Goal: Navigation & Orientation: Go to known website

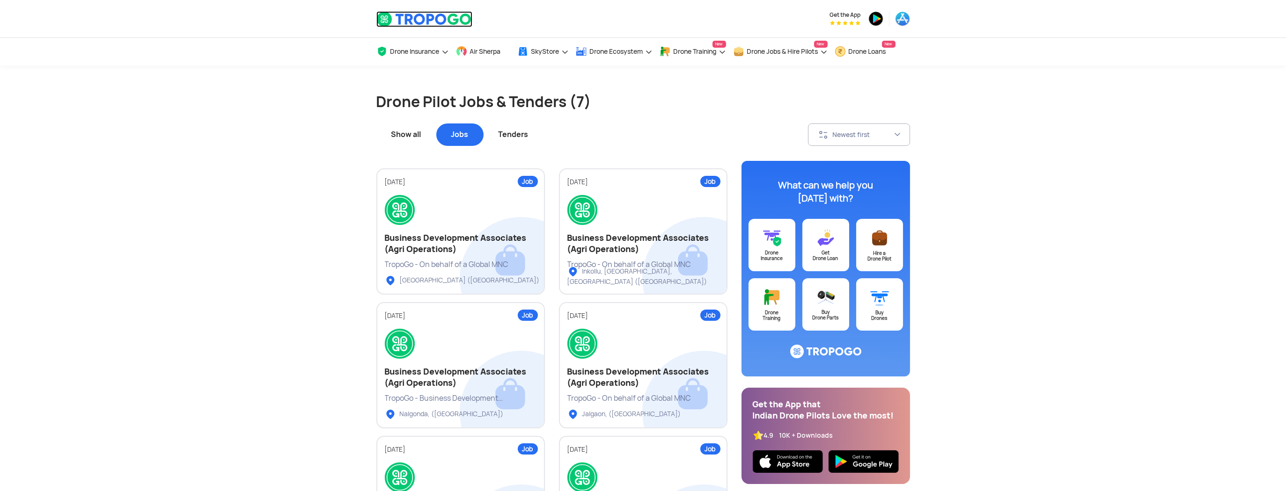
click at [416, 24] on img at bounding box center [424, 19] width 96 height 16
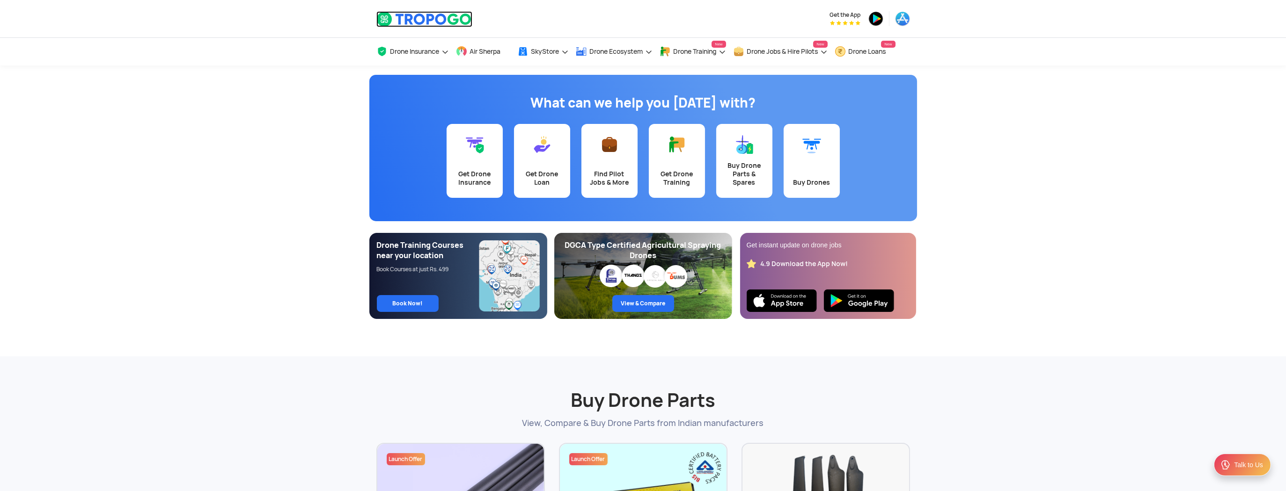
click at [421, 23] on img at bounding box center [424, 19] width 96 height 16
click at [432, 17] on img at bounding box center [424, 19] width 96 height 16
